Goal: Task Accomplishment & Management: Use online tool/utility

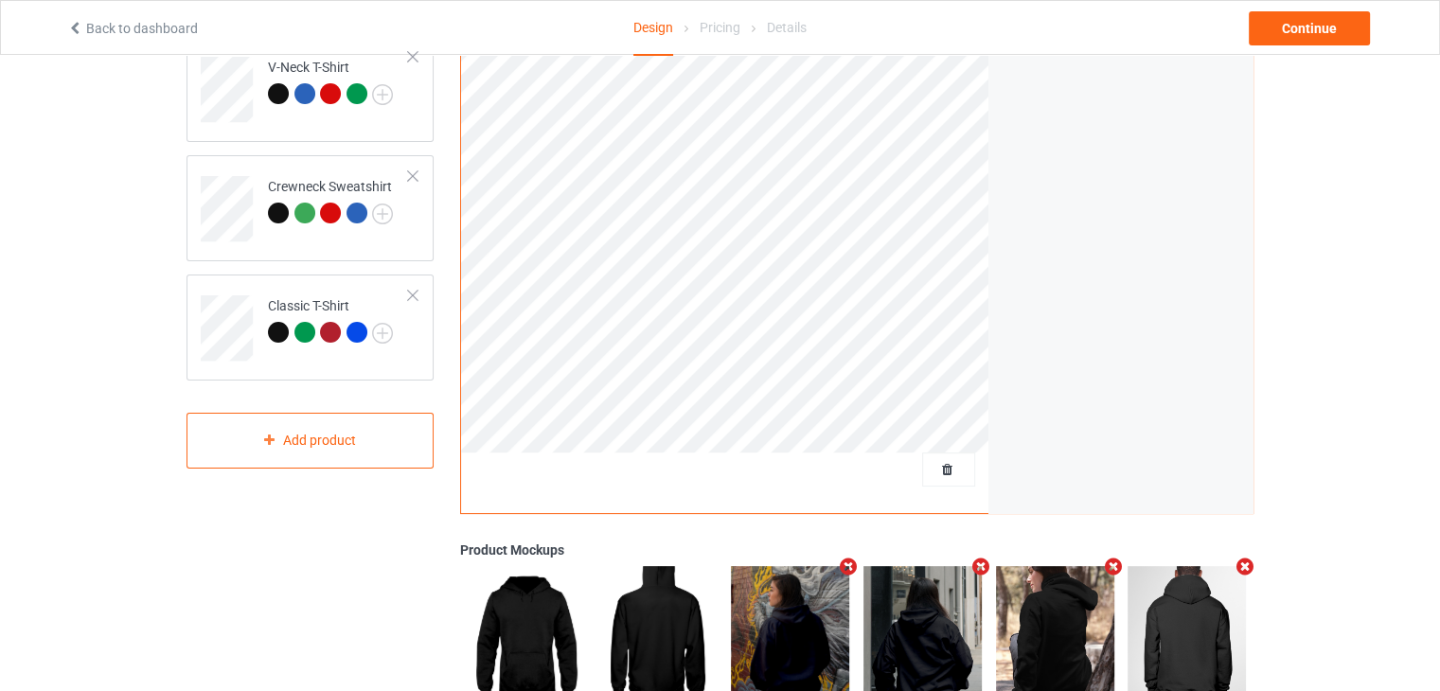
scroll to position [95, 0]
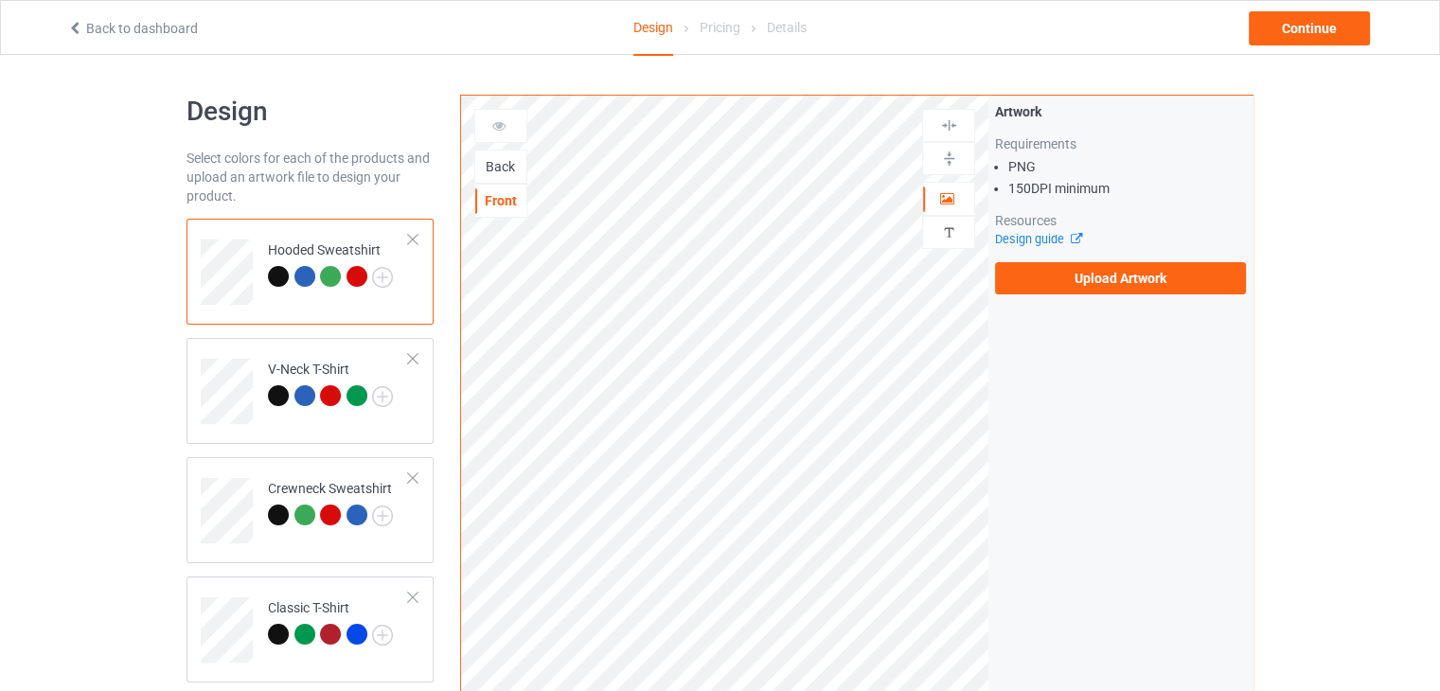
click at [513, 163] on div "Back" at bounding box center [500, 166] width 51 height 19
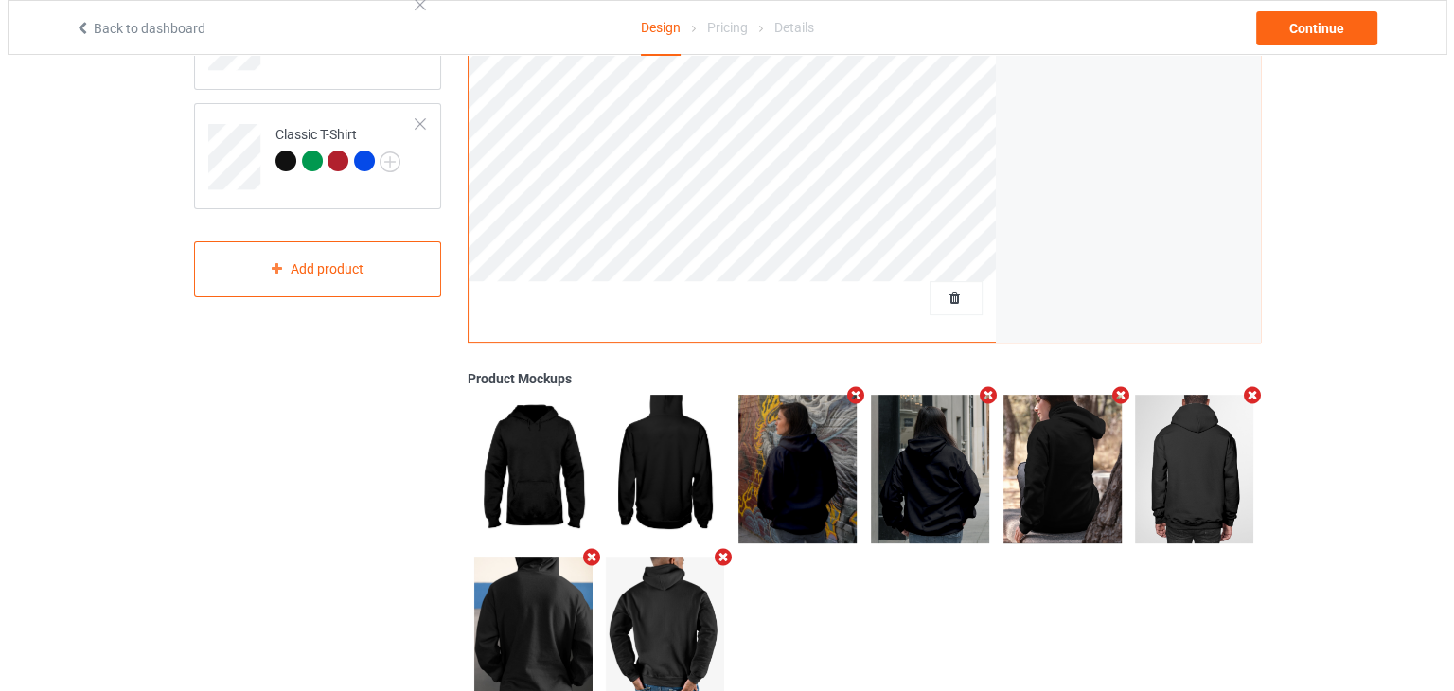
scroll to position [532, 0]
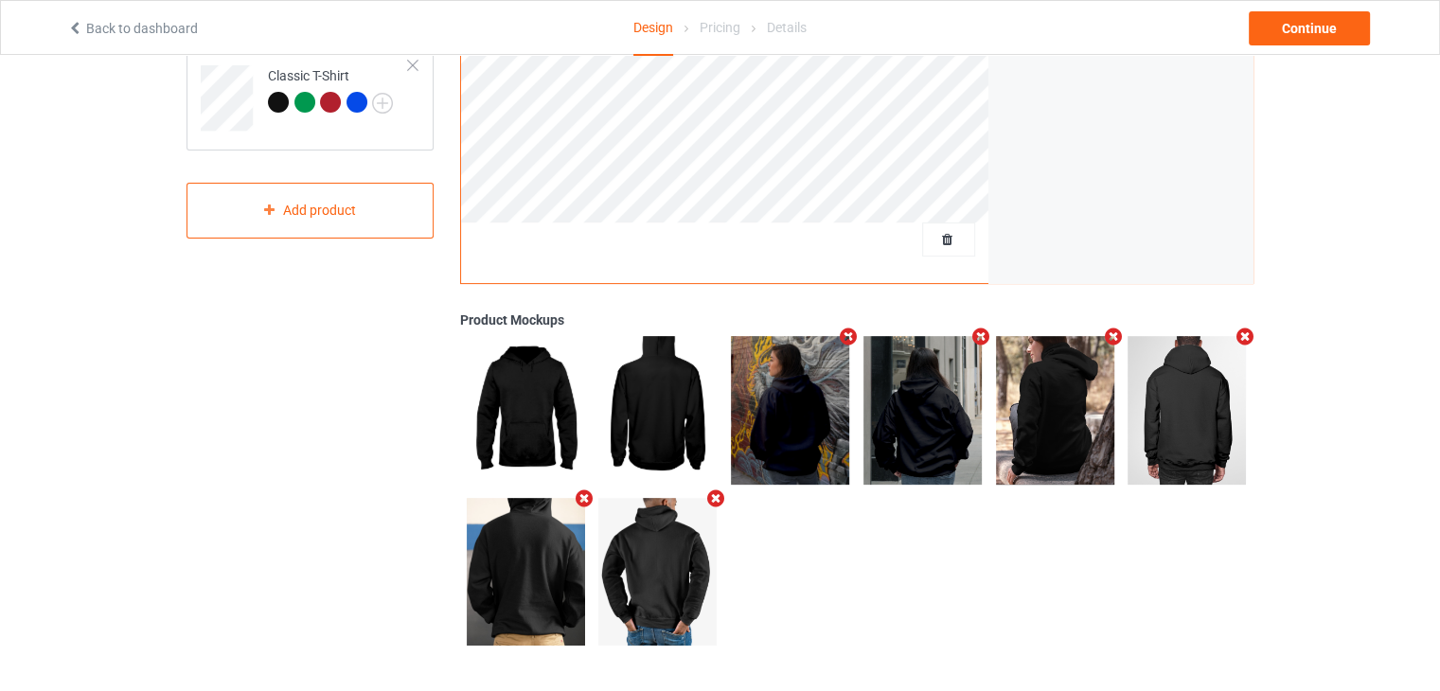
click at [714, 496] on icon "Remove mockup" at bounding box center [716, 498] width 24 height 20
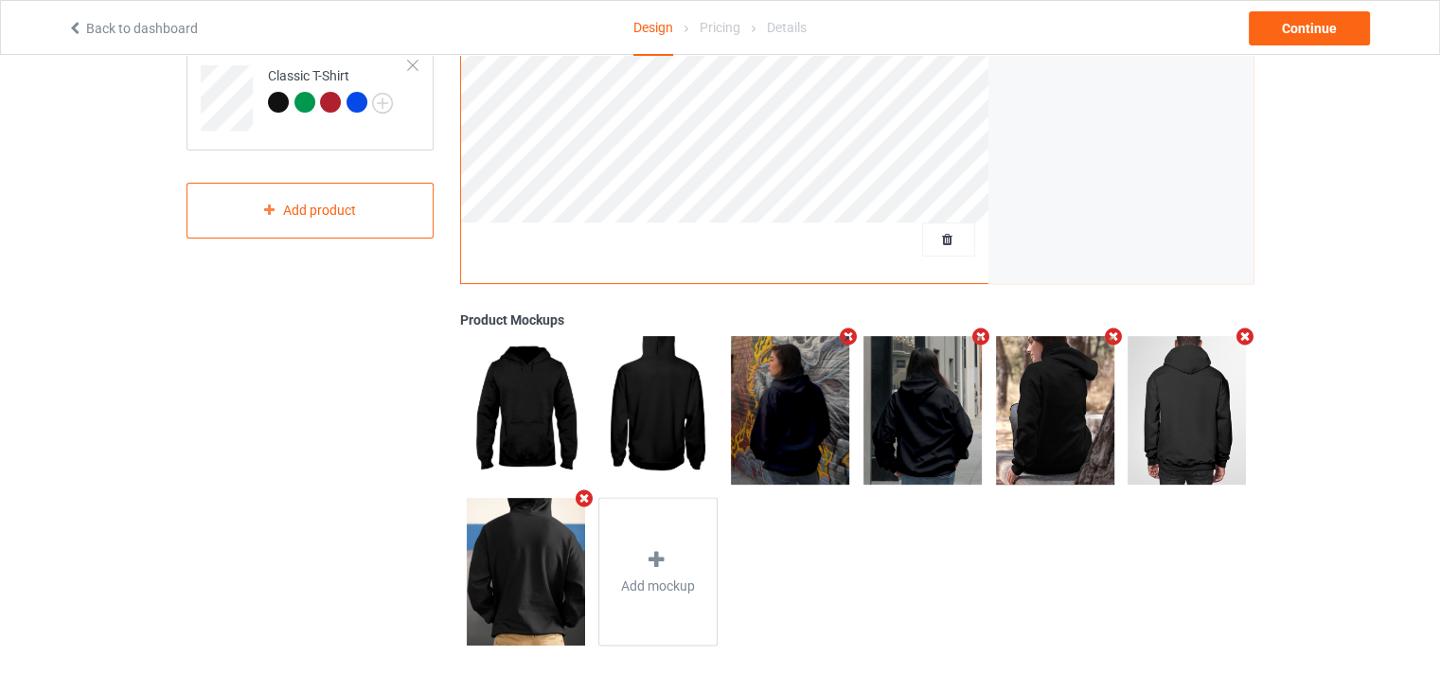
click at [581, 499] on icon "Remove mockup" at bounding box center [584, 498] width 24 height 20
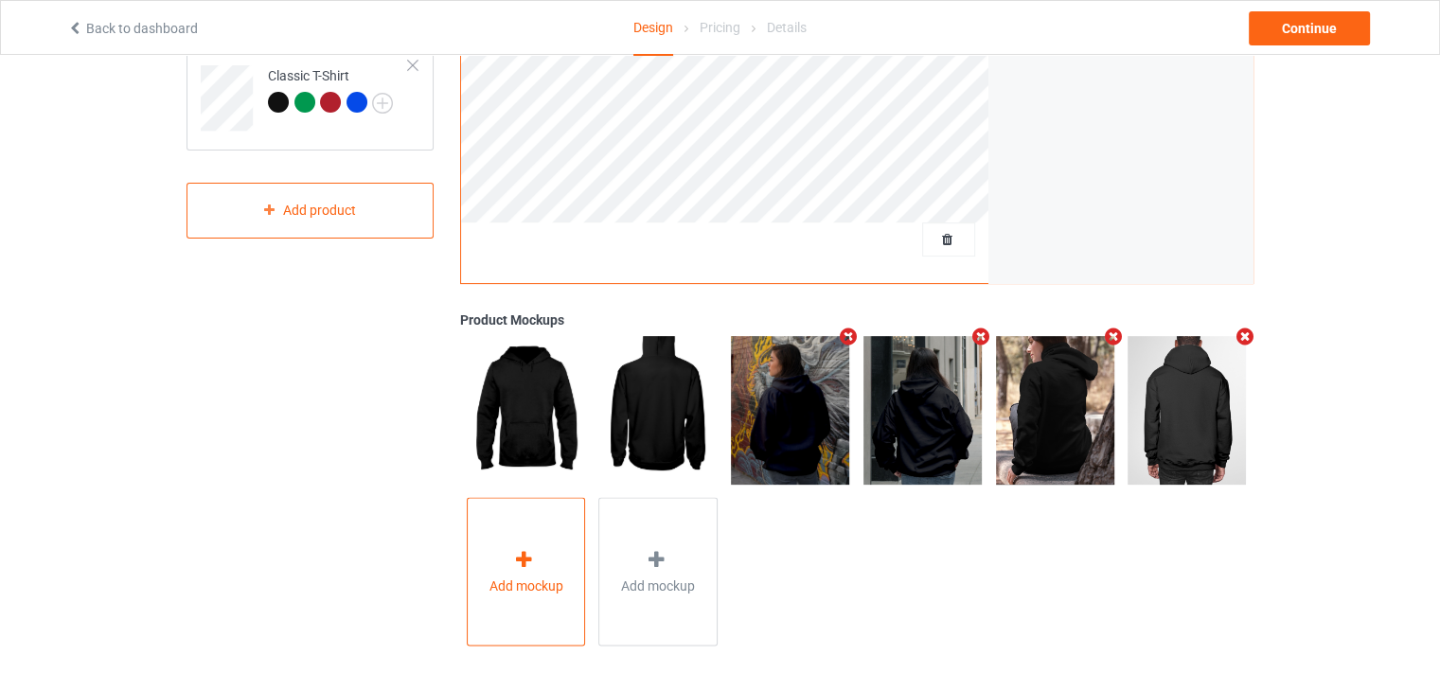
click at [540, 552] on div "Add mockup" at bounding box center [526, 572] width 119 height 149
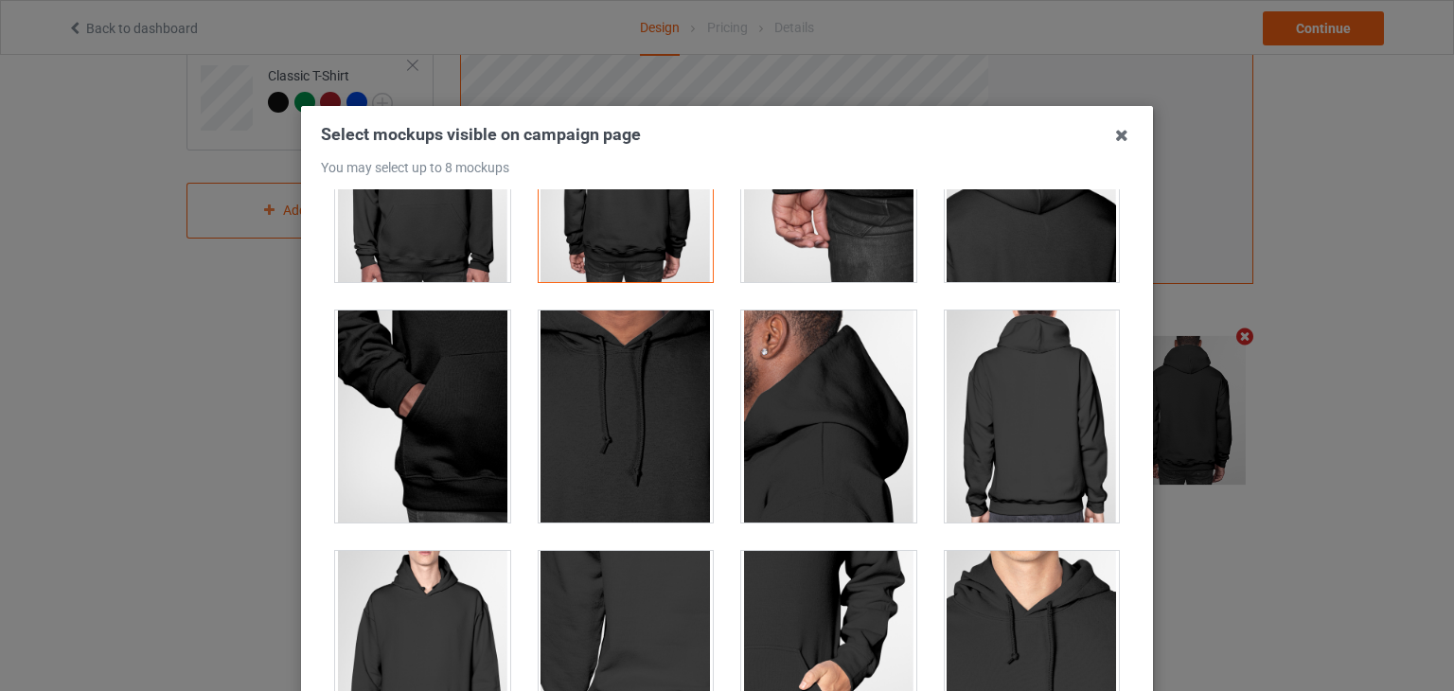
scroll to position [1325, 0]
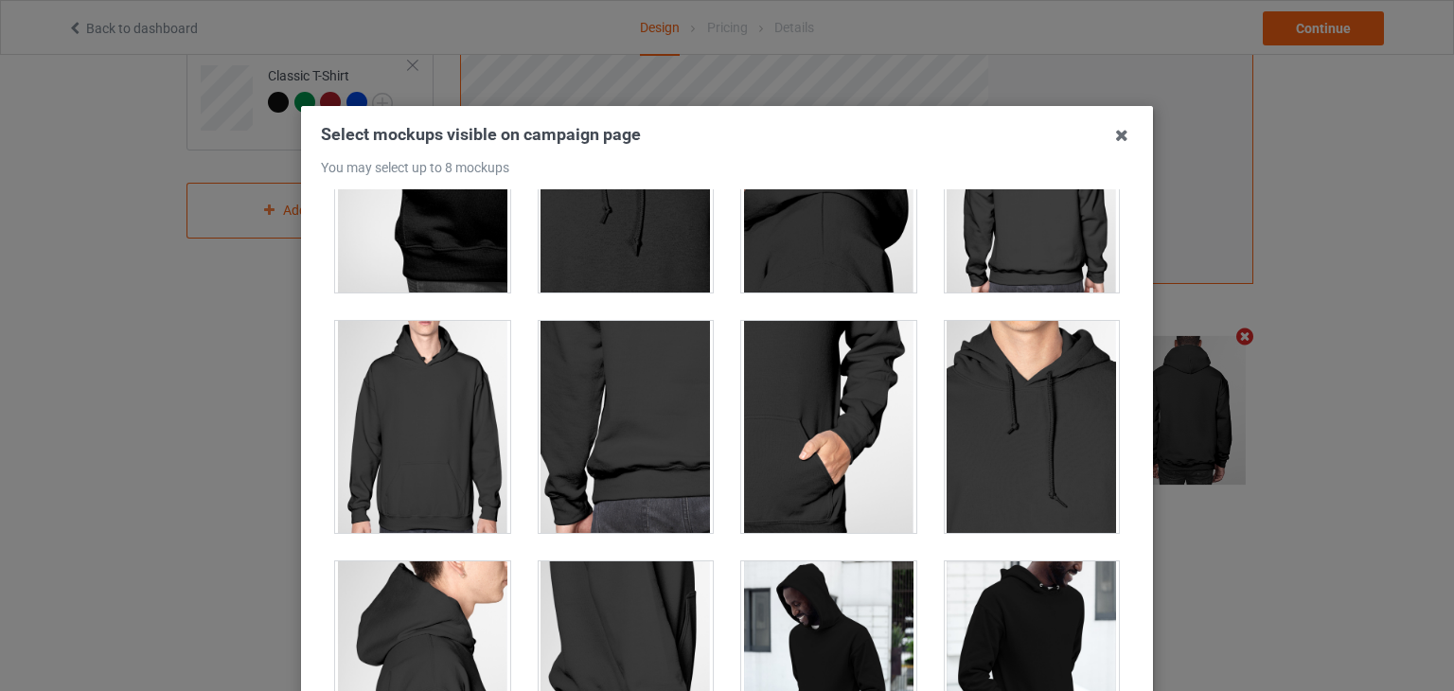
drag, startPoint x: 1209, startPoint y: 263, endPoint x: 1227, endPoint y: 221, distance: 46.2
click at [1227, 221] on div "Select mockups visible on campaign page You may select up to 8 mockups 1 2 3 4 …" at bounding box center [727, 345] width 1454 height 691
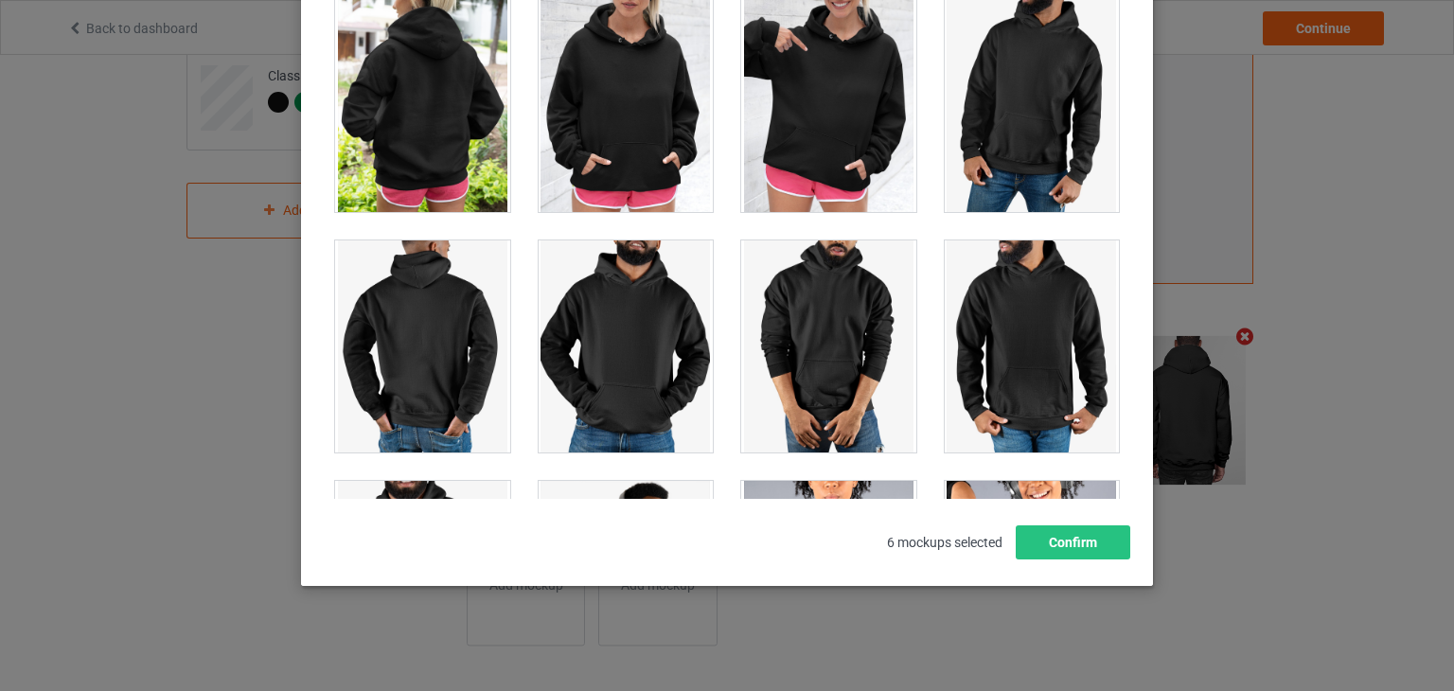
scroll to position [15114, 0]
